Goal: Information Seeking & Learning: Learn about a topic

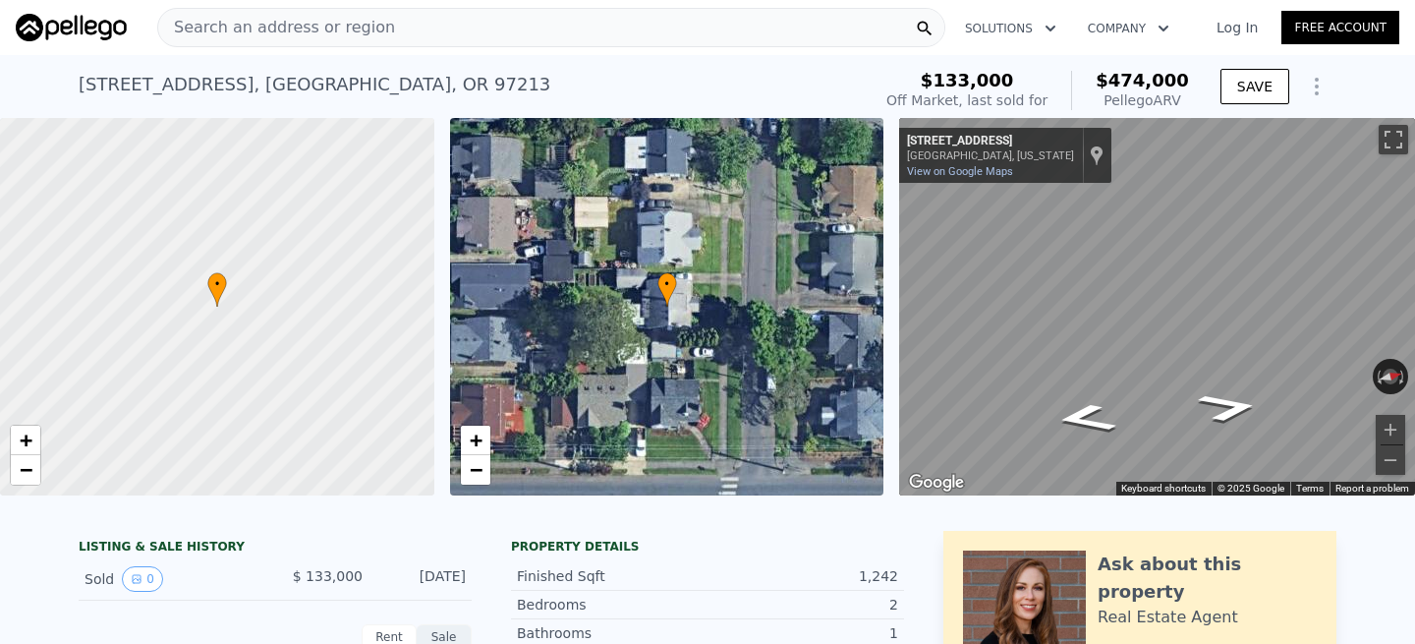
checkbox input "true"
type input "$ 474,000"
type input "$ 0"
type input "$ 303,584"
click at [387, 43] on div "Search an address or region" at bounding box center [551, 27] width 788 height 39
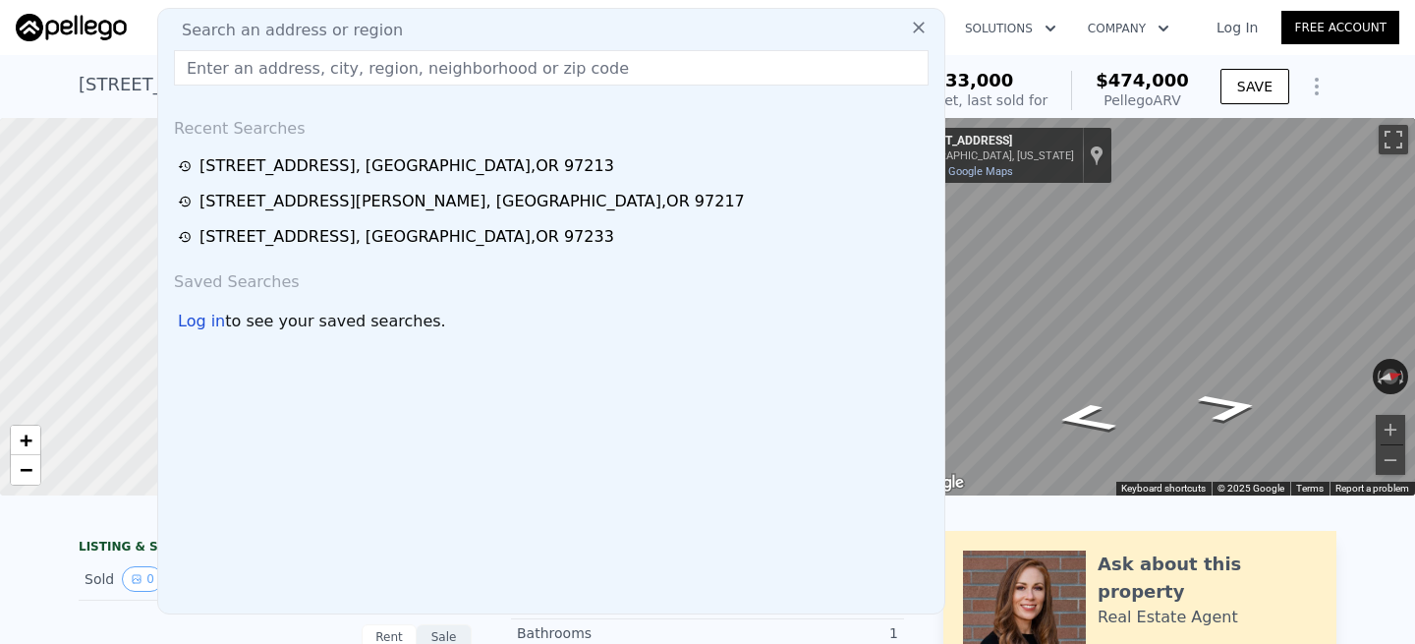
type input "[STREET_ADDRESS]"
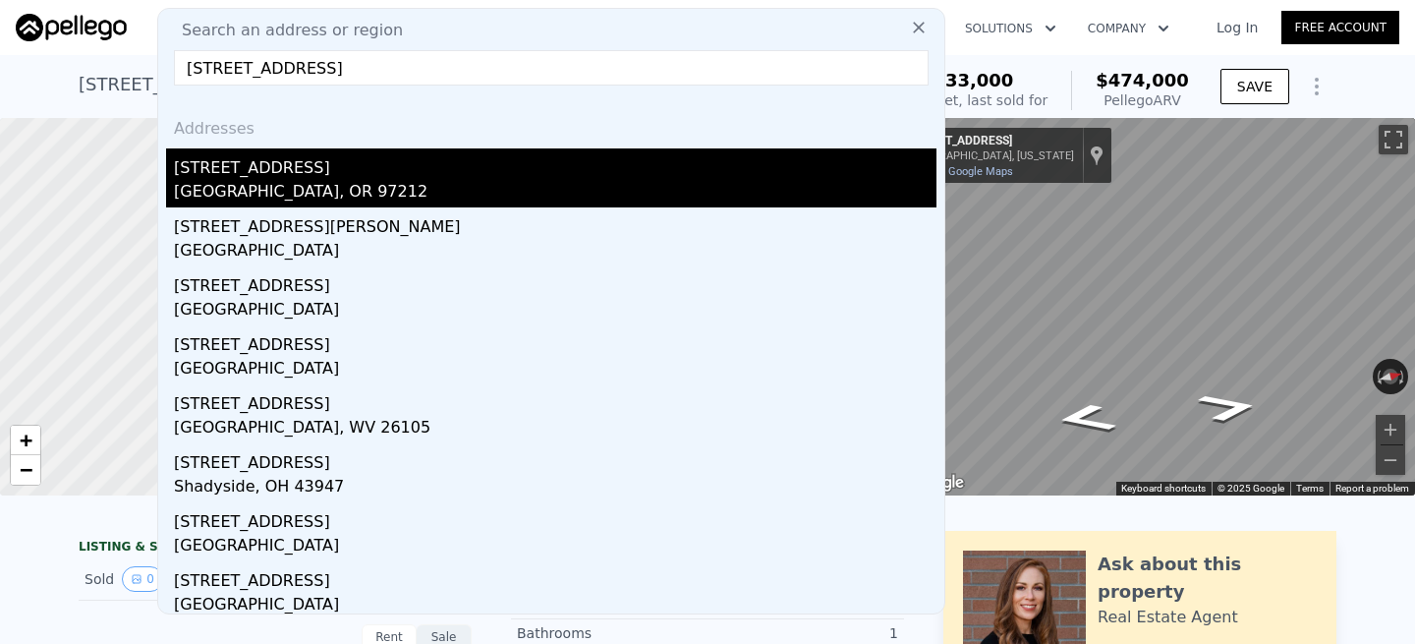
click at [265, 168] on div "[STREET_ADDRESS]" at bounding box center [555, 163] width 762 height 31
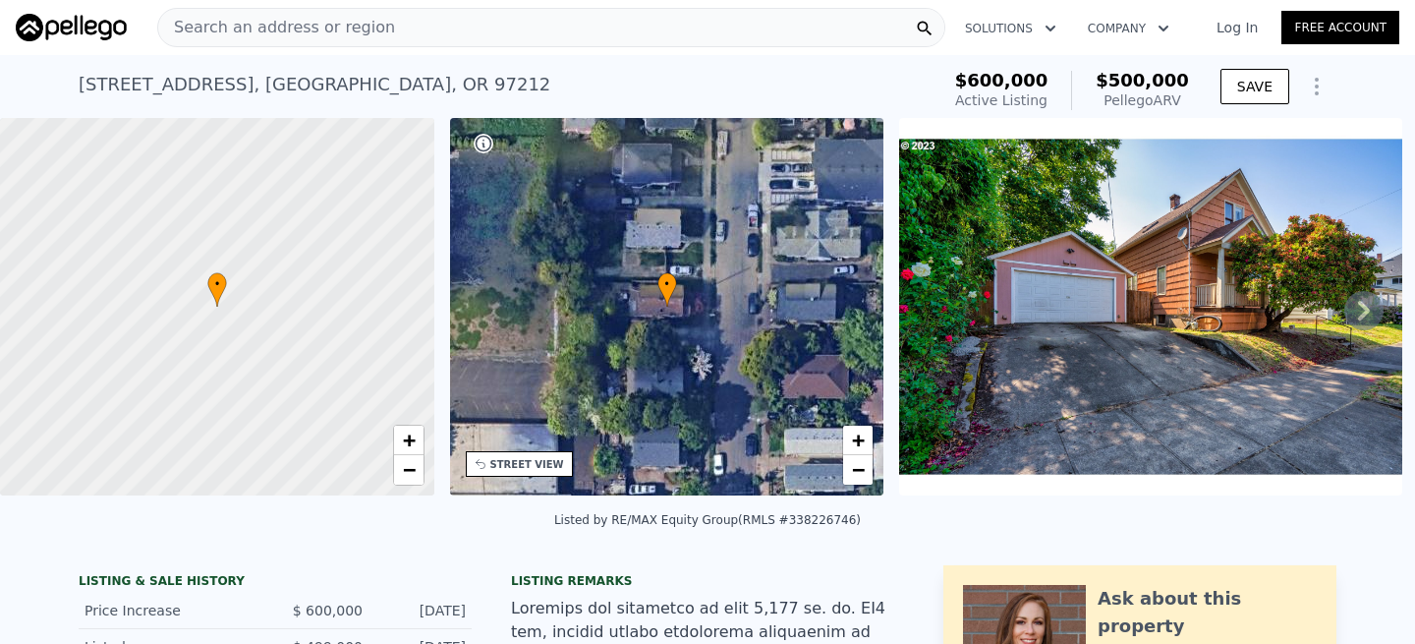
click at [406, 34] on div "Search an address or region" at bounding box center [551, 27] width 788 height 39
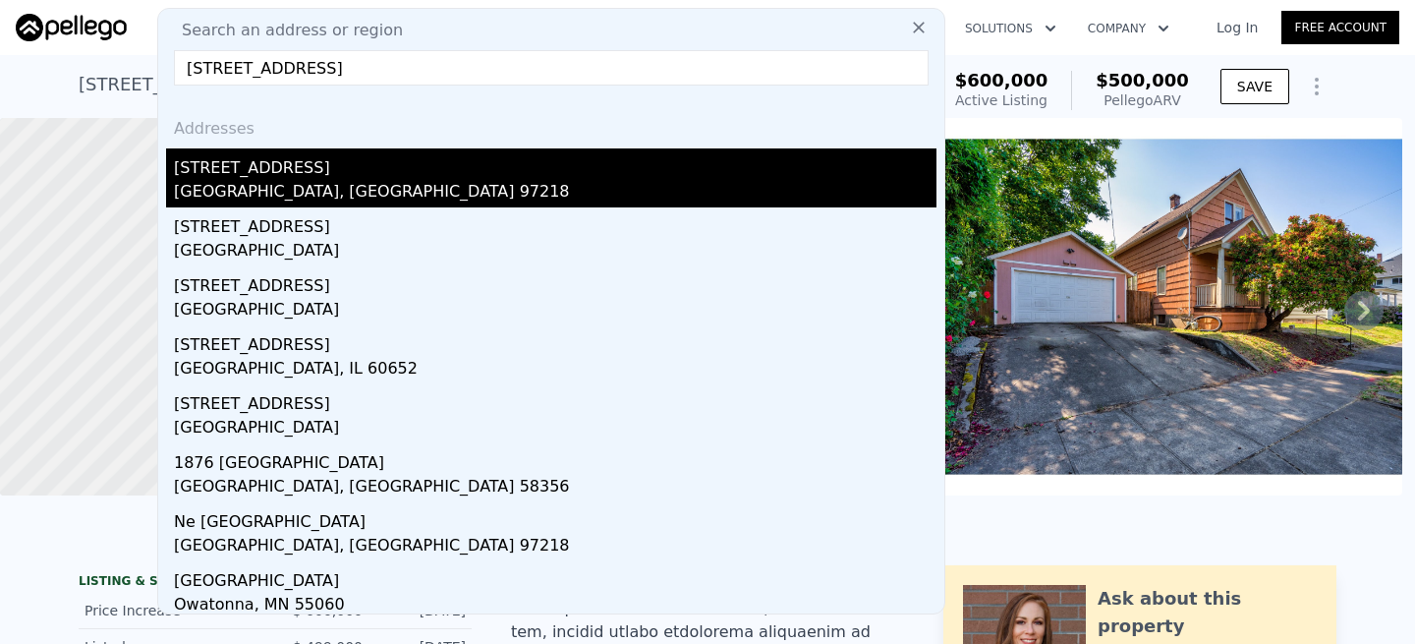
type input "[STREET_ADDRESS]"
click at [242, 165] on div "[STREET_ADDRESS]" at bounding box center [555, 163] width 762 height 31
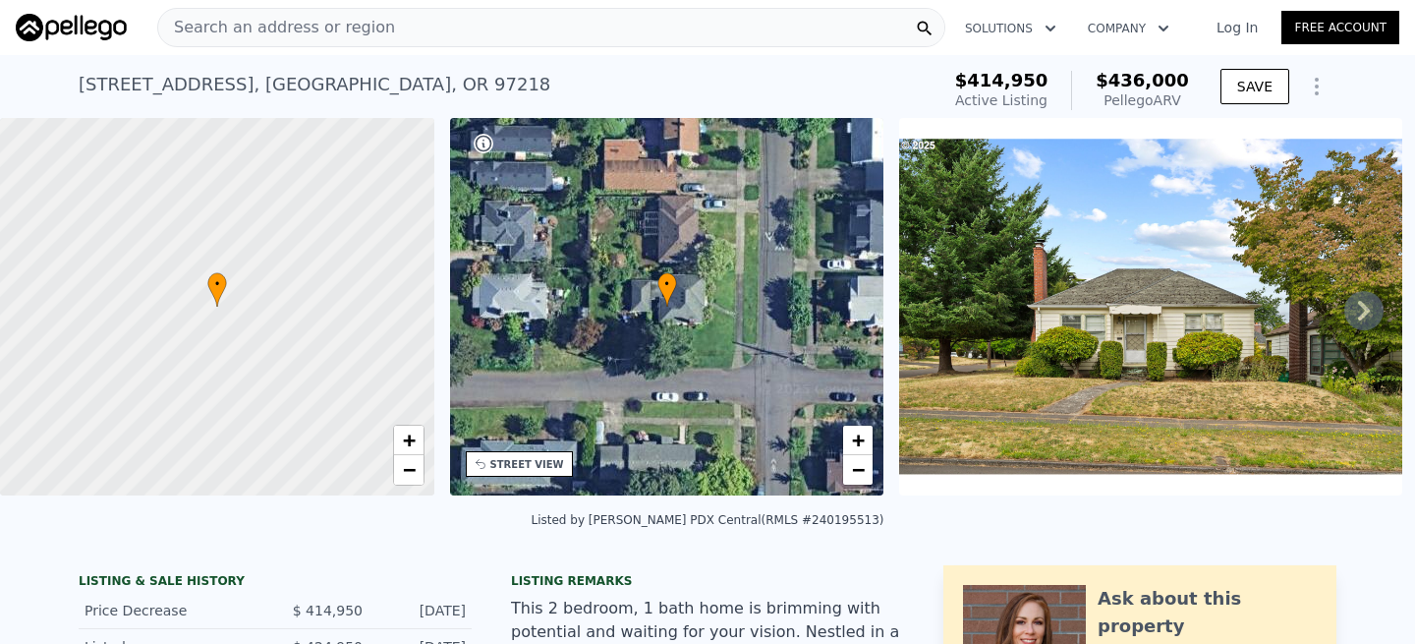
click at [713, 26] on div "Search an address or region" at bounding box center [551, 27] width 788 height 39
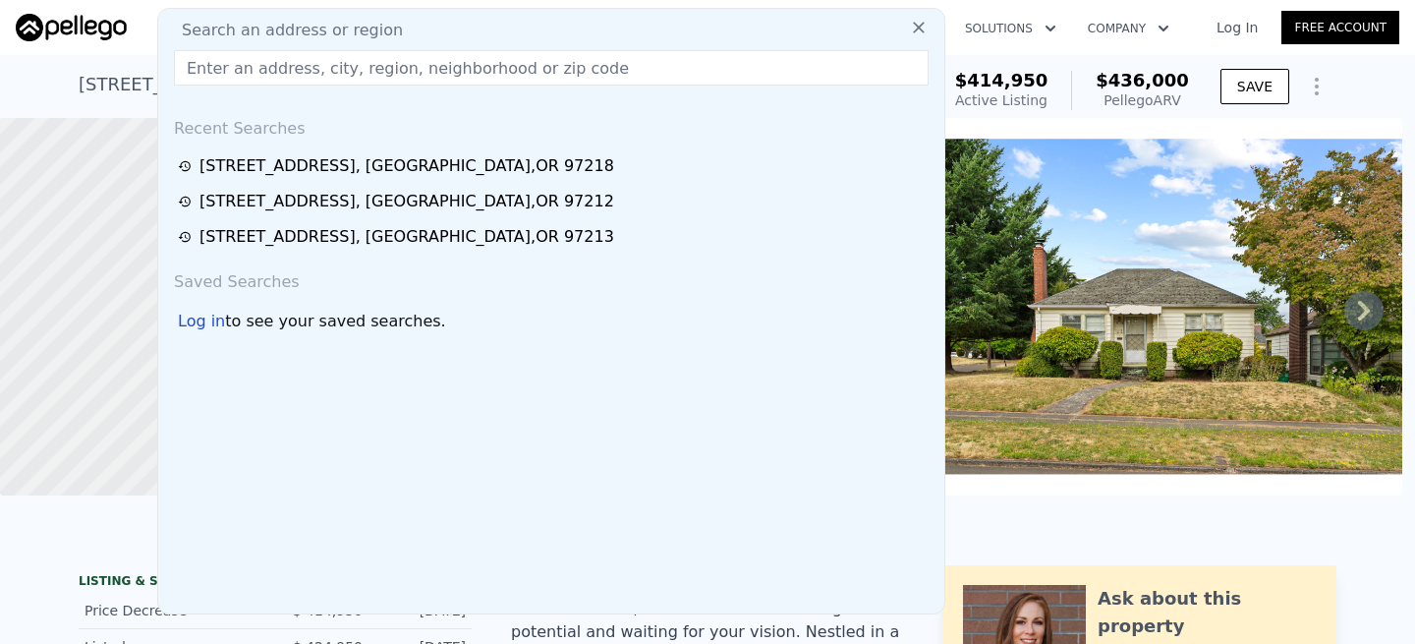
type input "[STREET_ADDRESS][PERSON_NAME]"
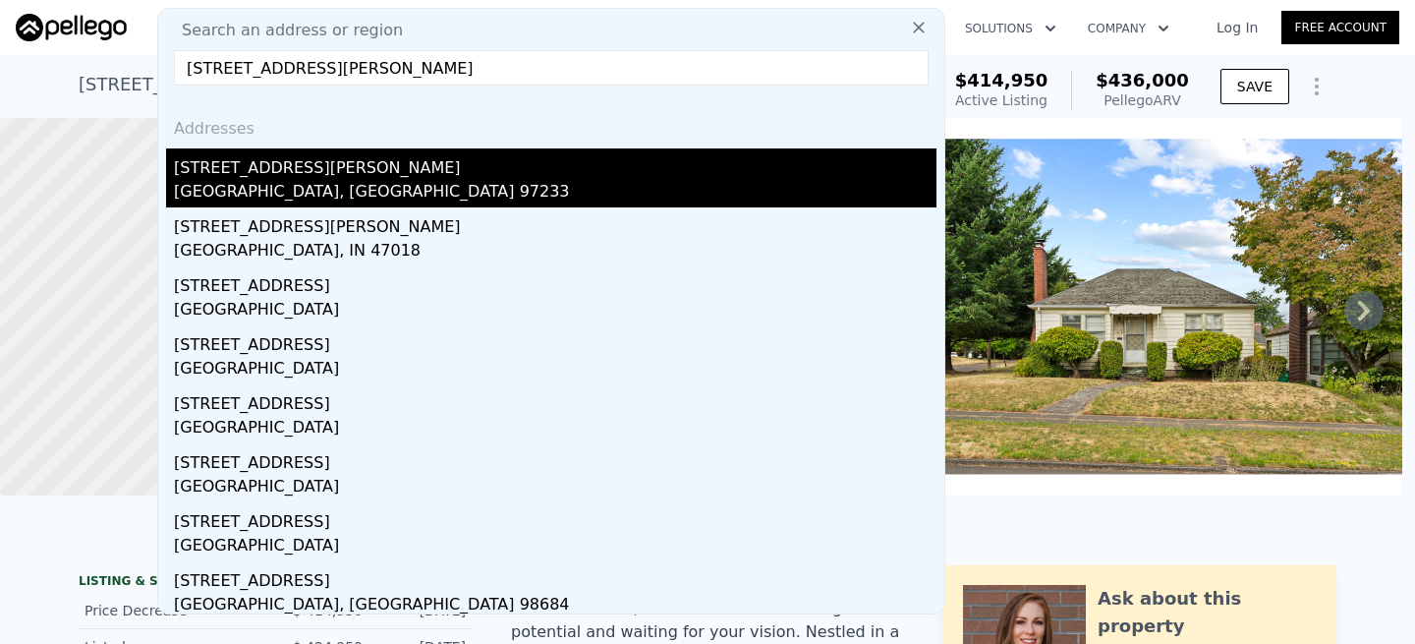
click at [251, 172] on div "[STREET_ADDRESS][PERSON_NAME]" at bounding box center [555, 163] width 762 height 31
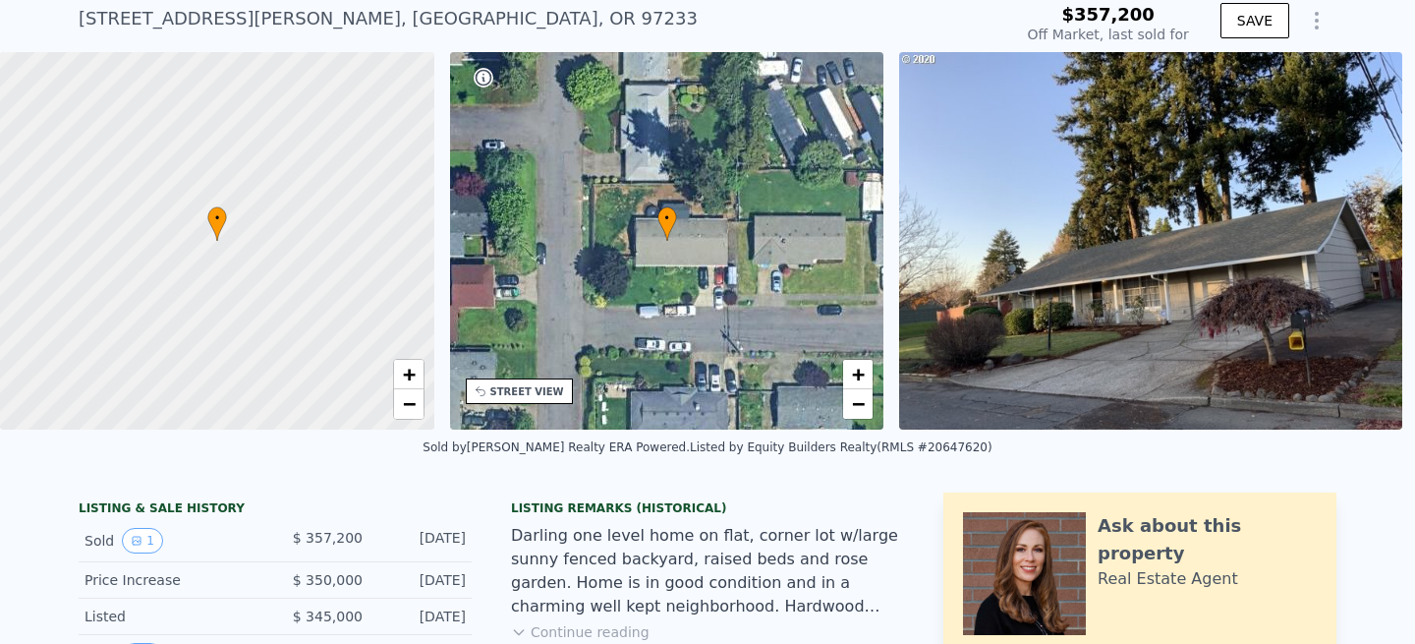
scroll to position [68, 0]
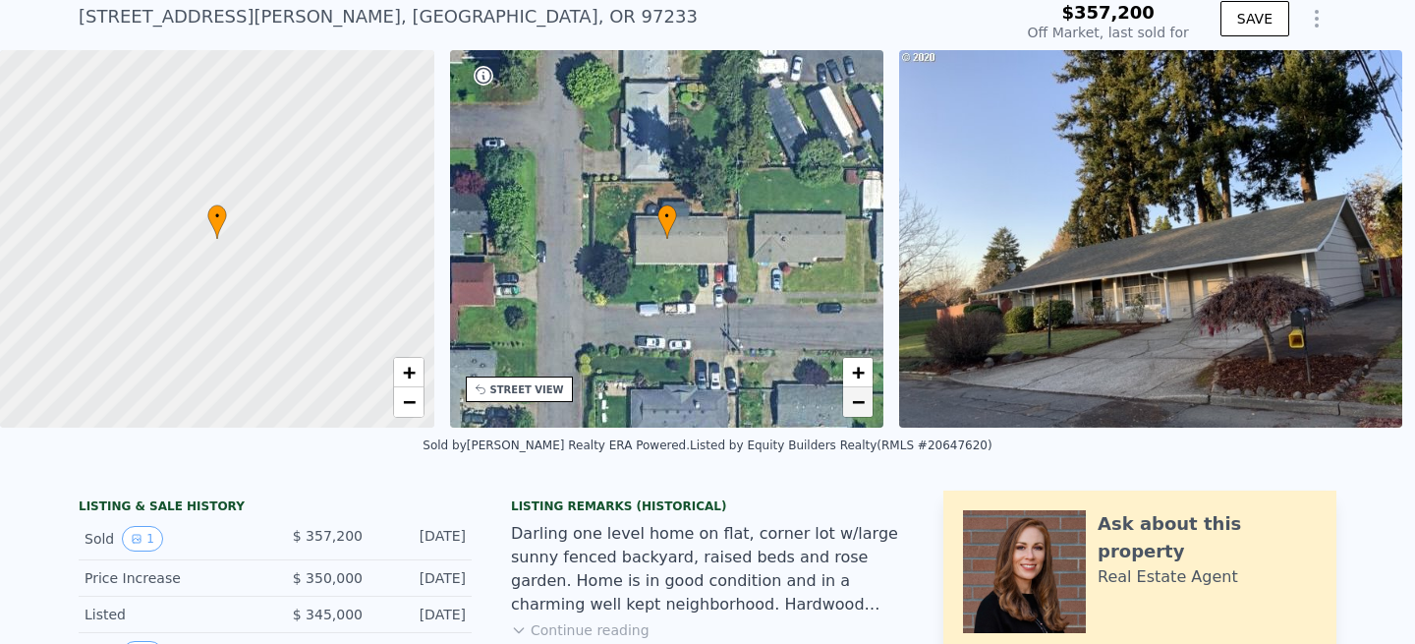
click at [863, 401] on span "−" at bounding box center [858, 401] width 13 height 25
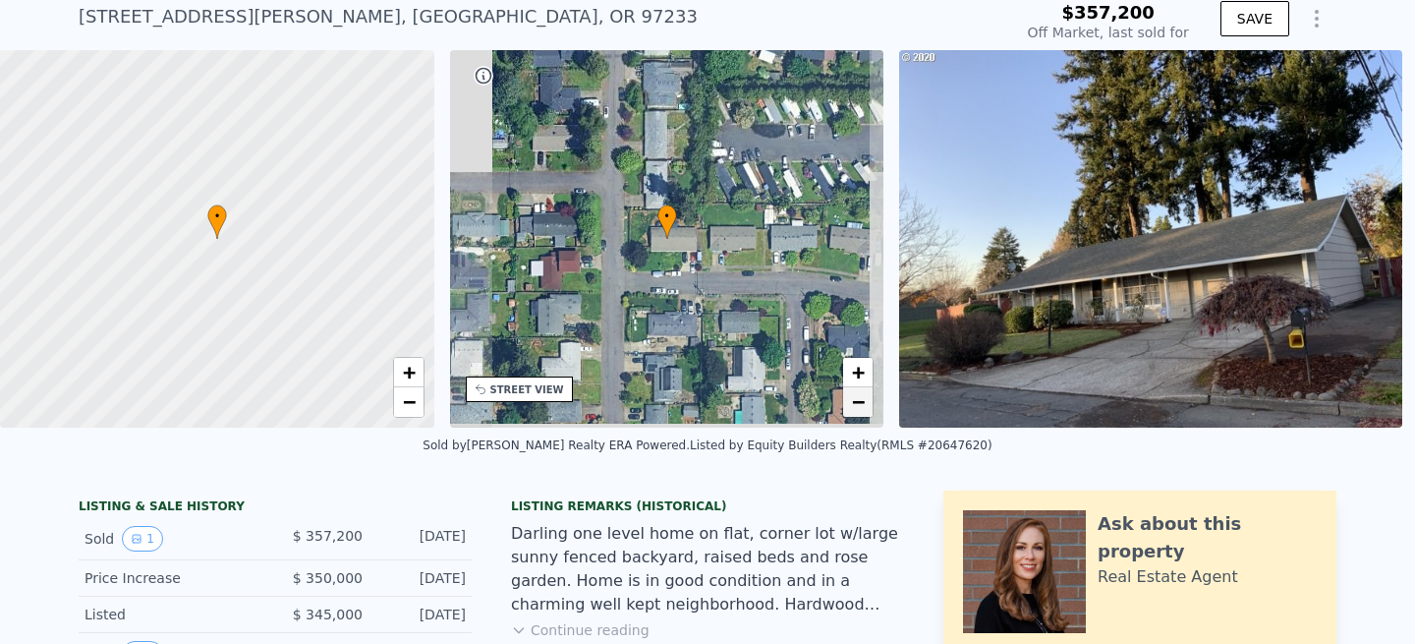
click at [863, 401] on span "−" at bounding box center [858, 401] width 13 height 25
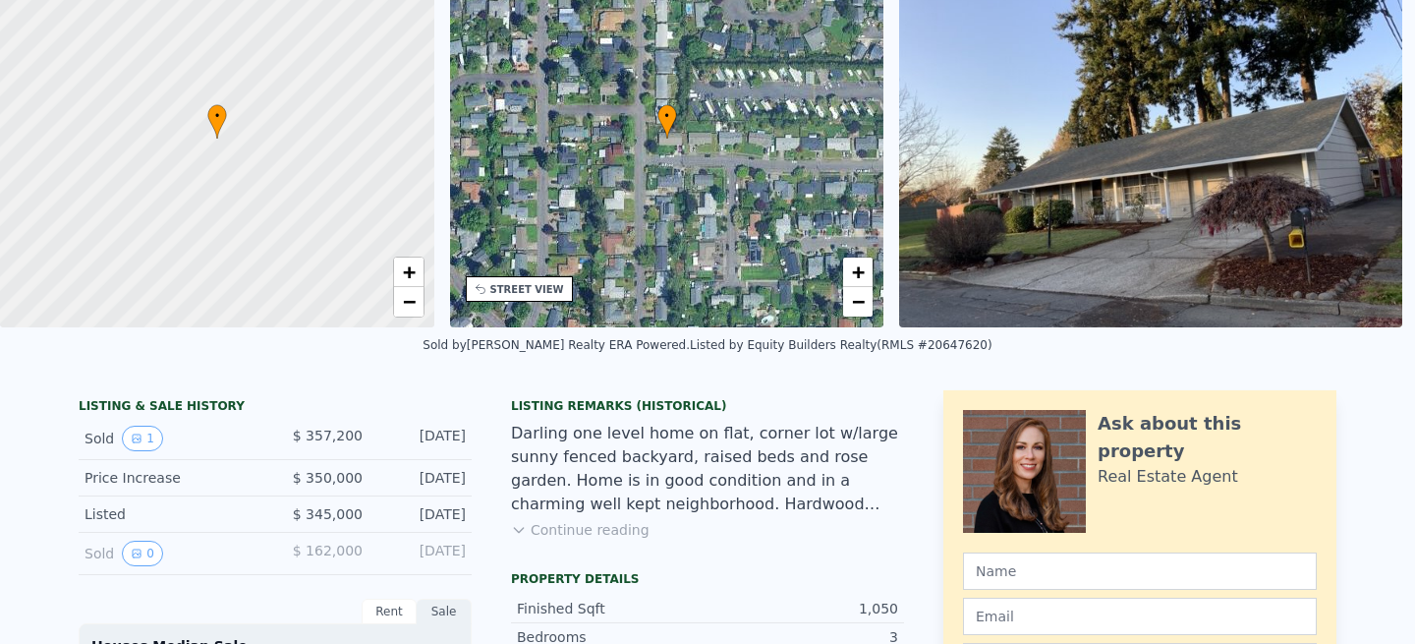
scroll to position [0, 0]
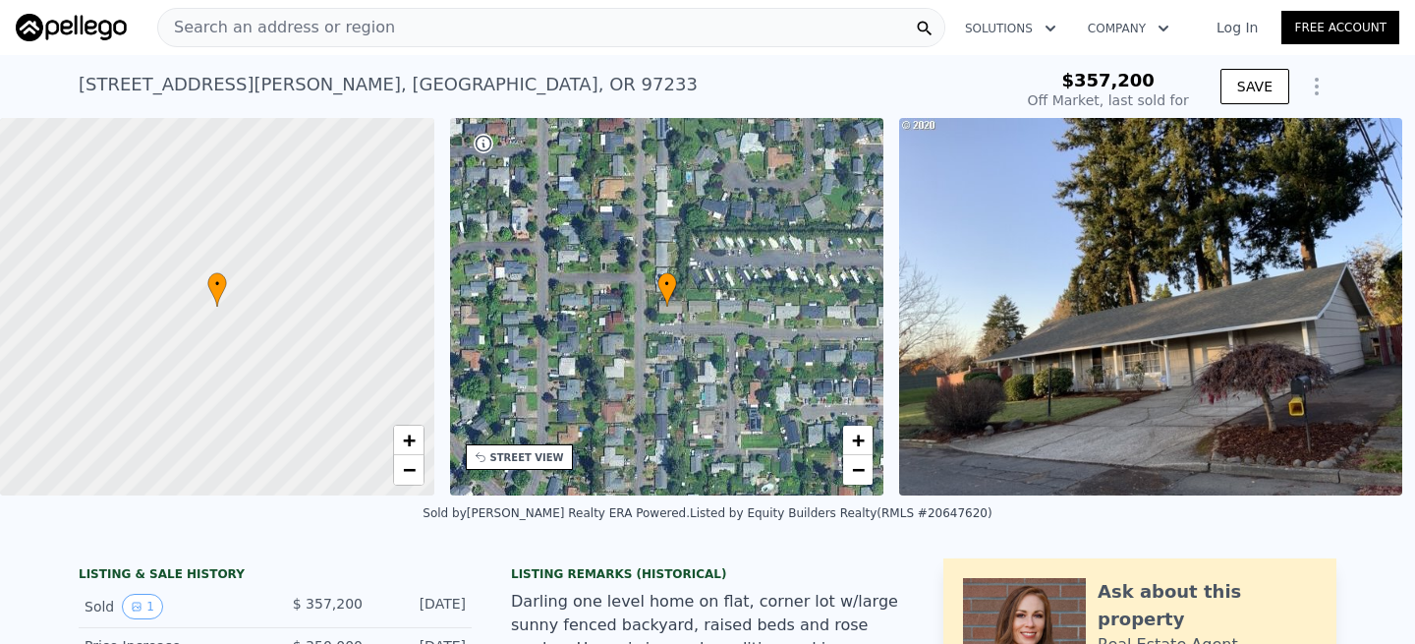
click at [306, 34] on span "Search an address or region" at bounding box center [276, 28] width 237 height 24
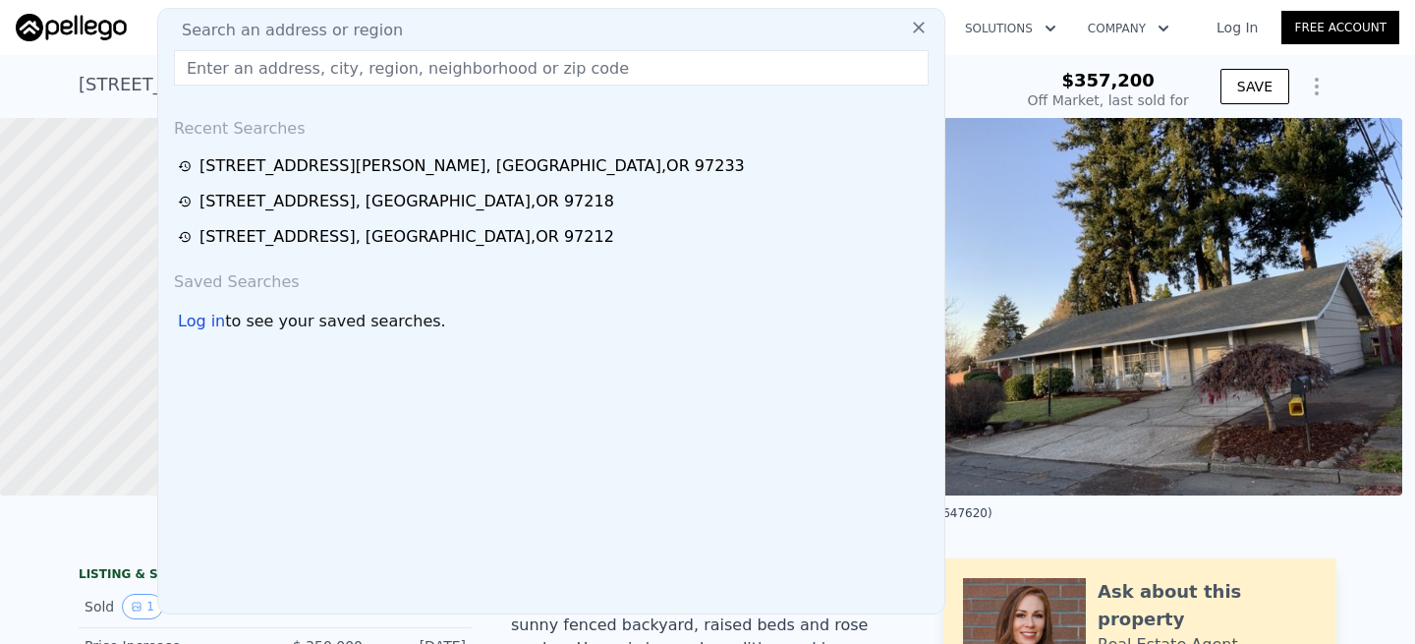
type input "[STREET_ADDRESS]"
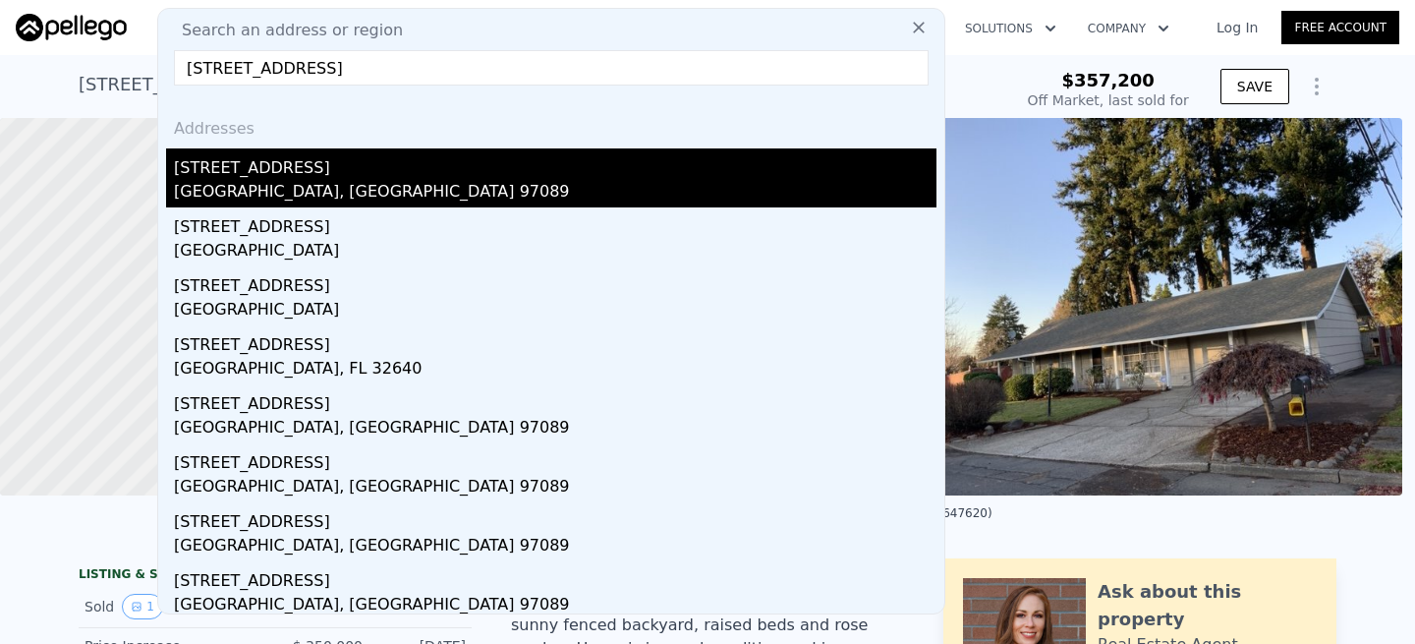
click at [278, 165] on div "[STREET_ADDRESS]" at bounding box center [555, 163] width 762 height 31
